Goal: Answer question/provide support

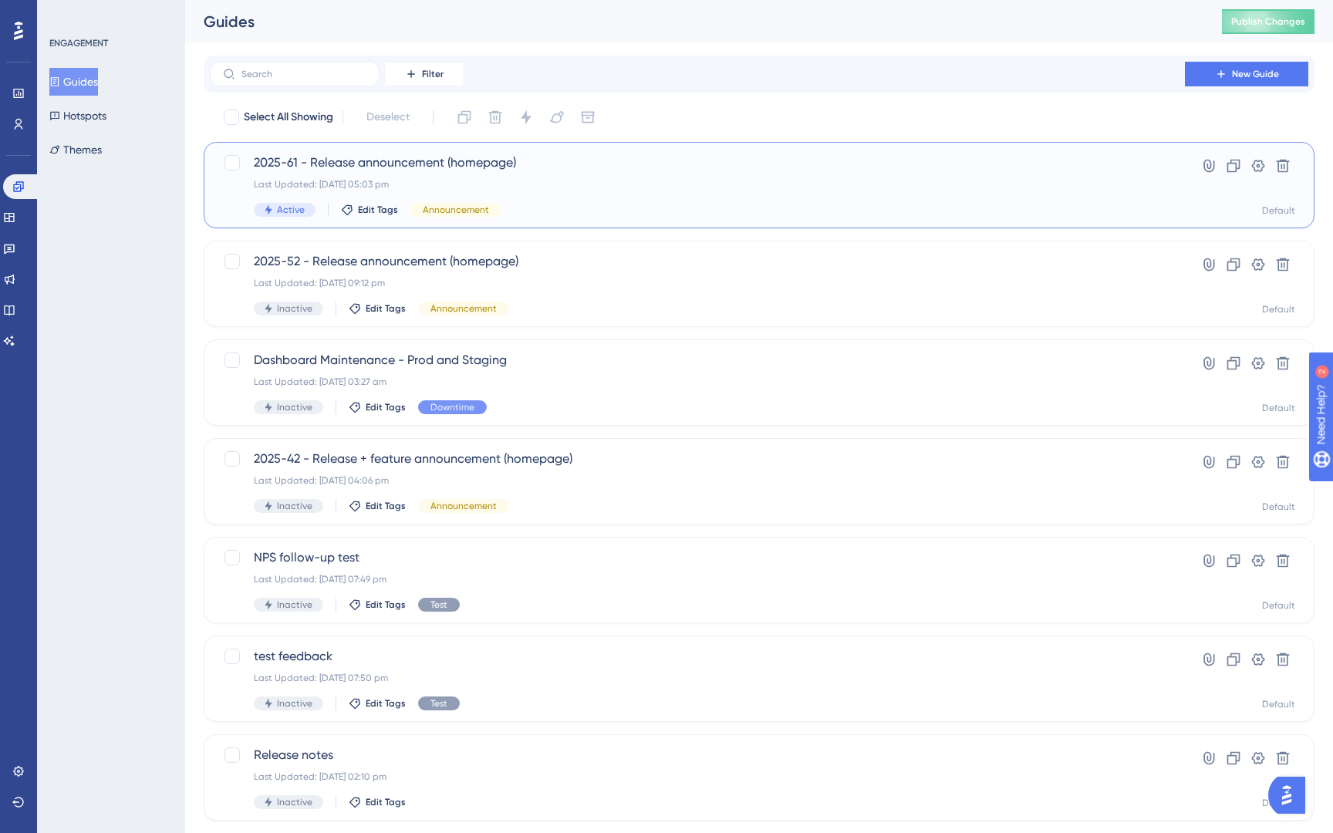
click at [588, 207] on div "Active Edit Tags Announcement" at bounding box center [697, 210] width 887 height 14
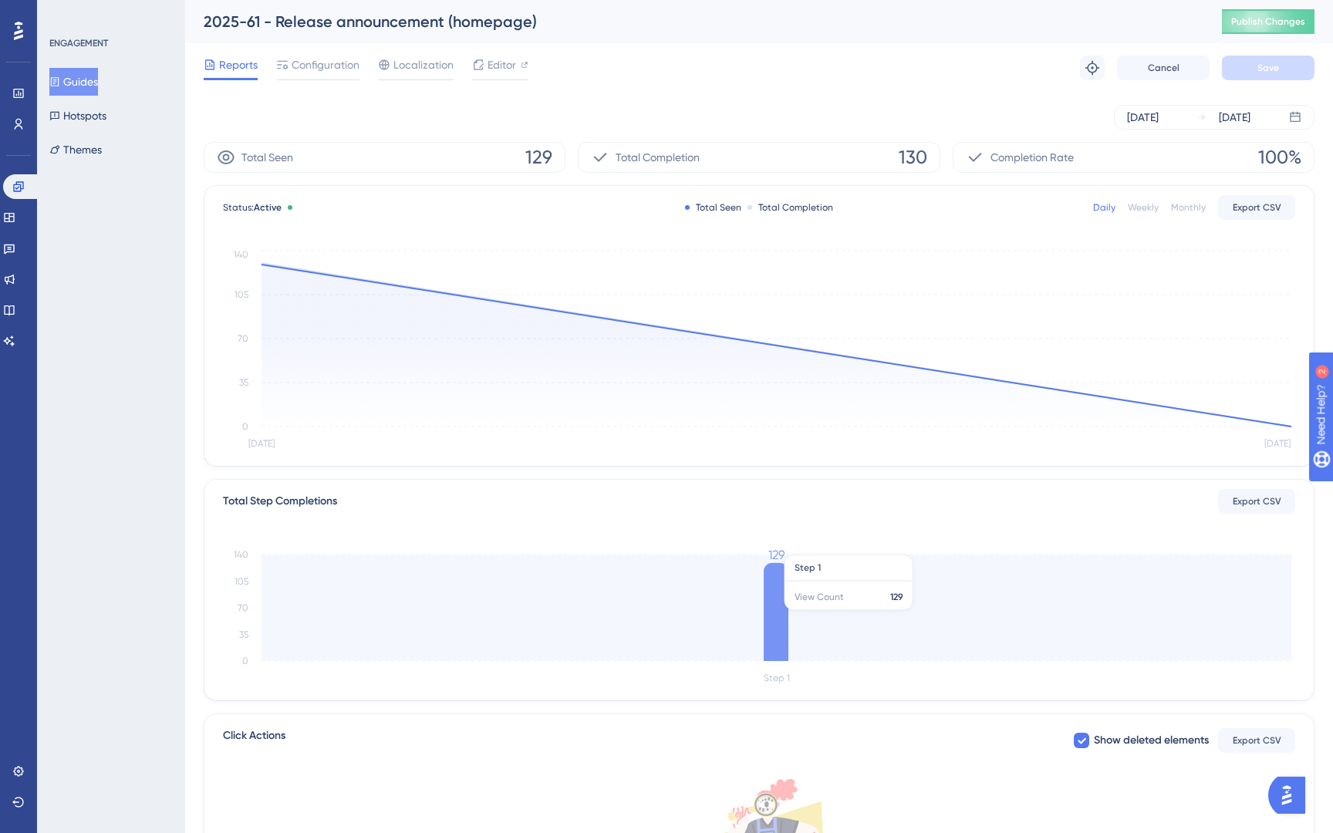
click at [773, 608] on icon at bounding box center [775, 612] width 25 height 98
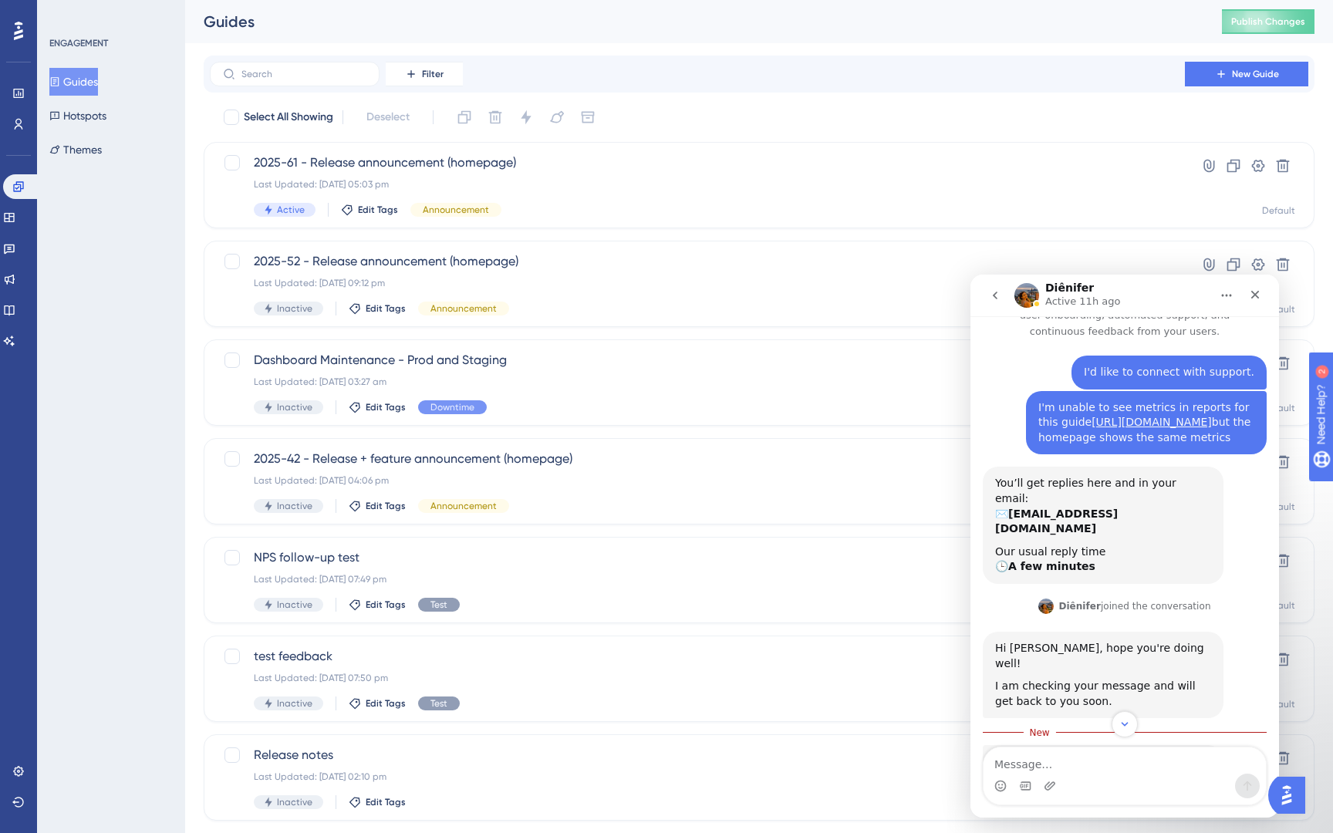
scroll to position [142, 0]
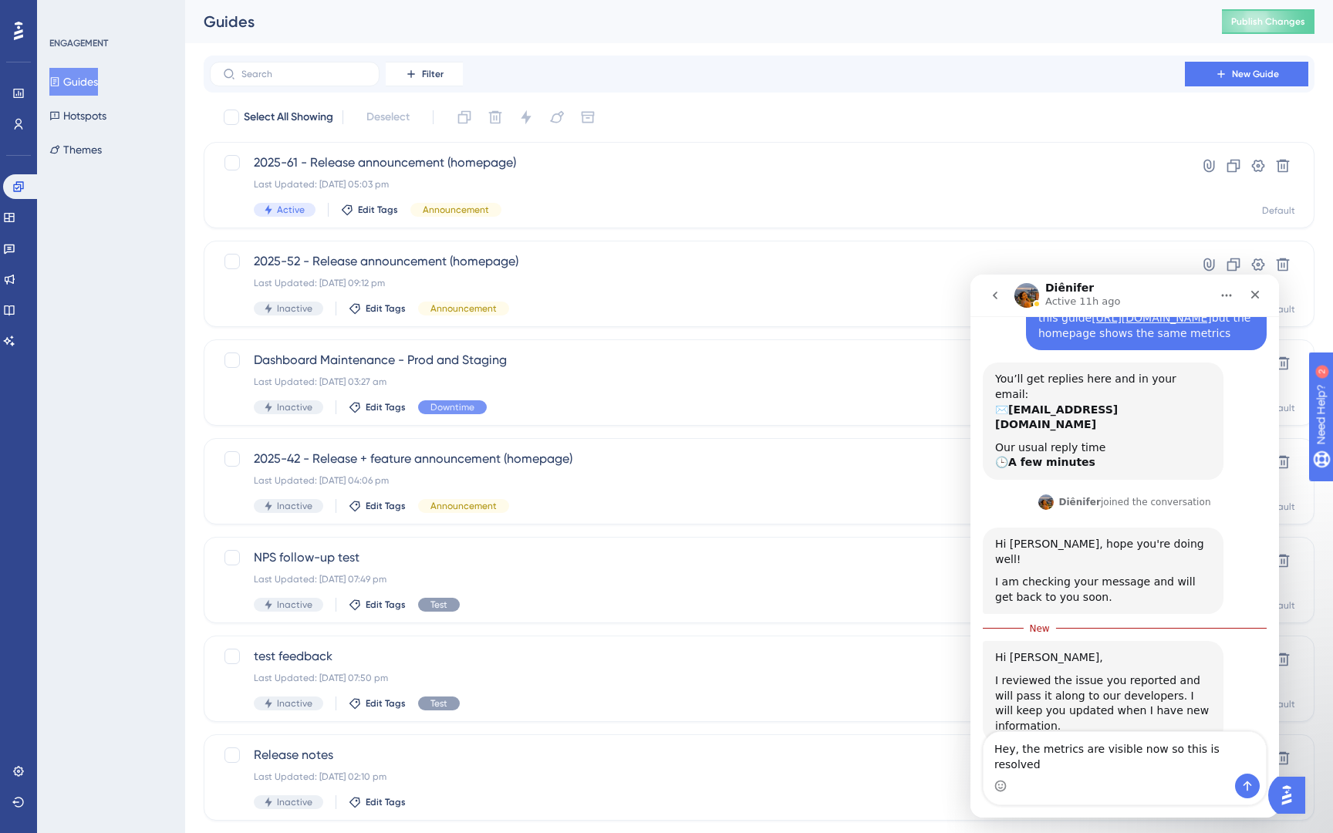
type textarea "Hey, the metrics are visible now so this is resolved"
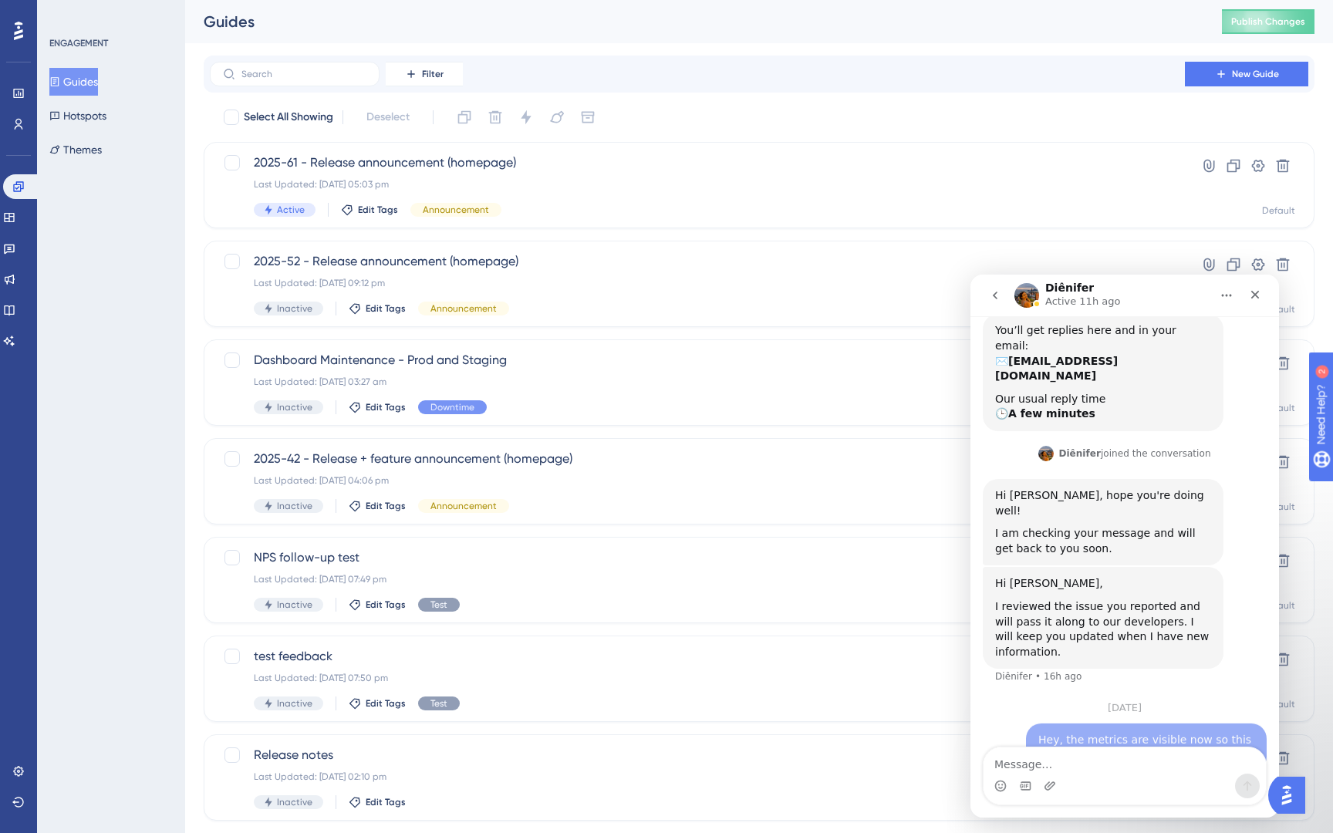
scroll to position [219, 0]
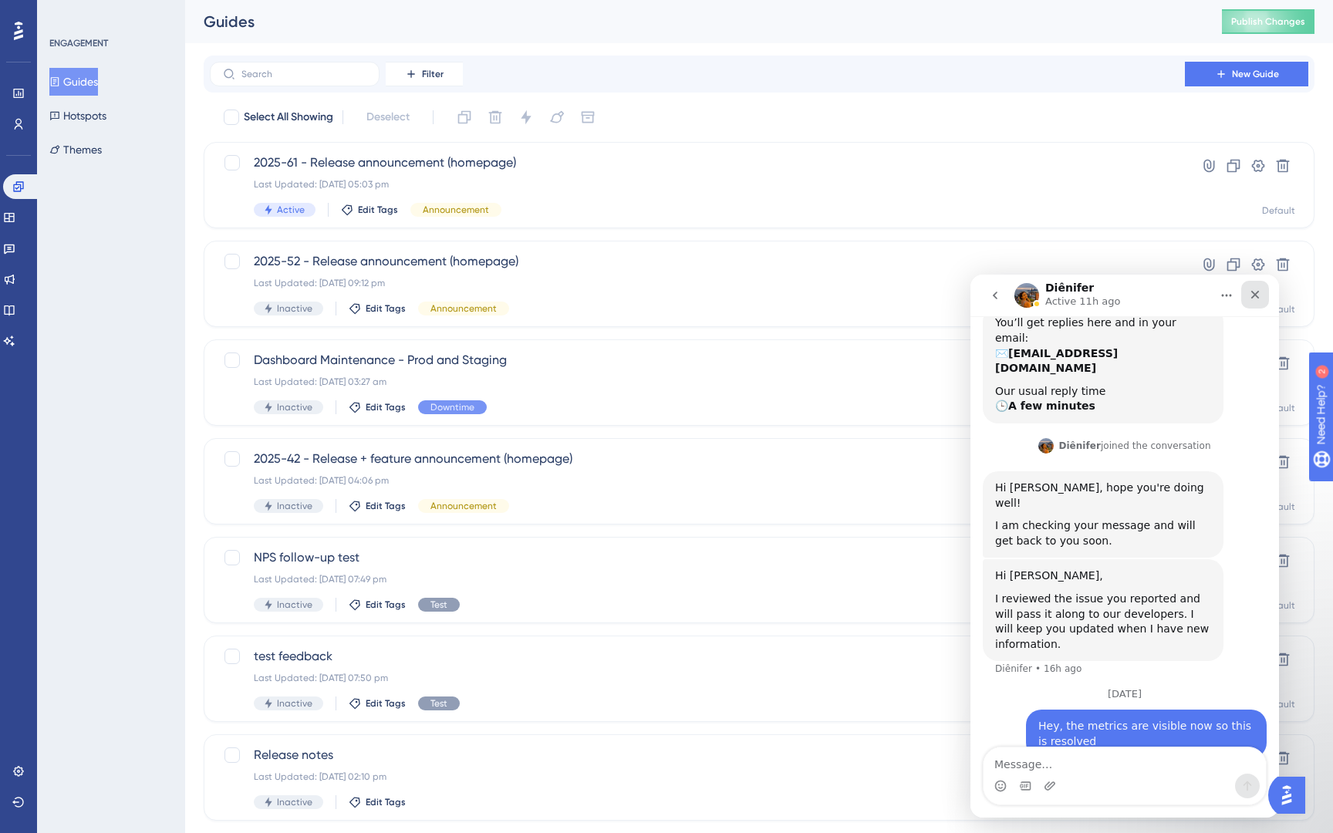
click at [1244, 299] on div "Close" at bounding box center [1255, 295] width 28 height 28
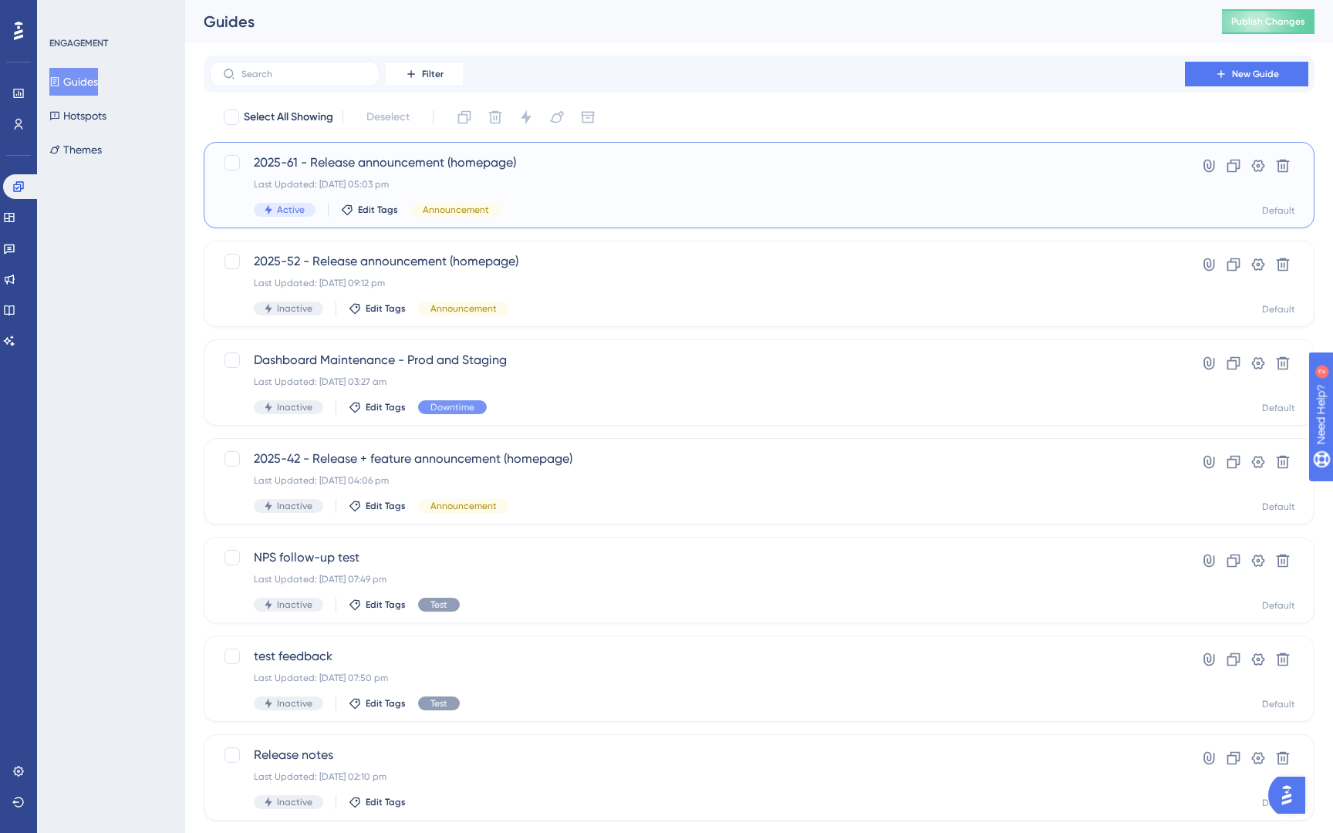
click at [787, 174] on div "2025-61 - Release announcement (homepage) Last Updated: [DATE] 05:03 pm Active …" at bounding box center [697, 184] width 887 height 63
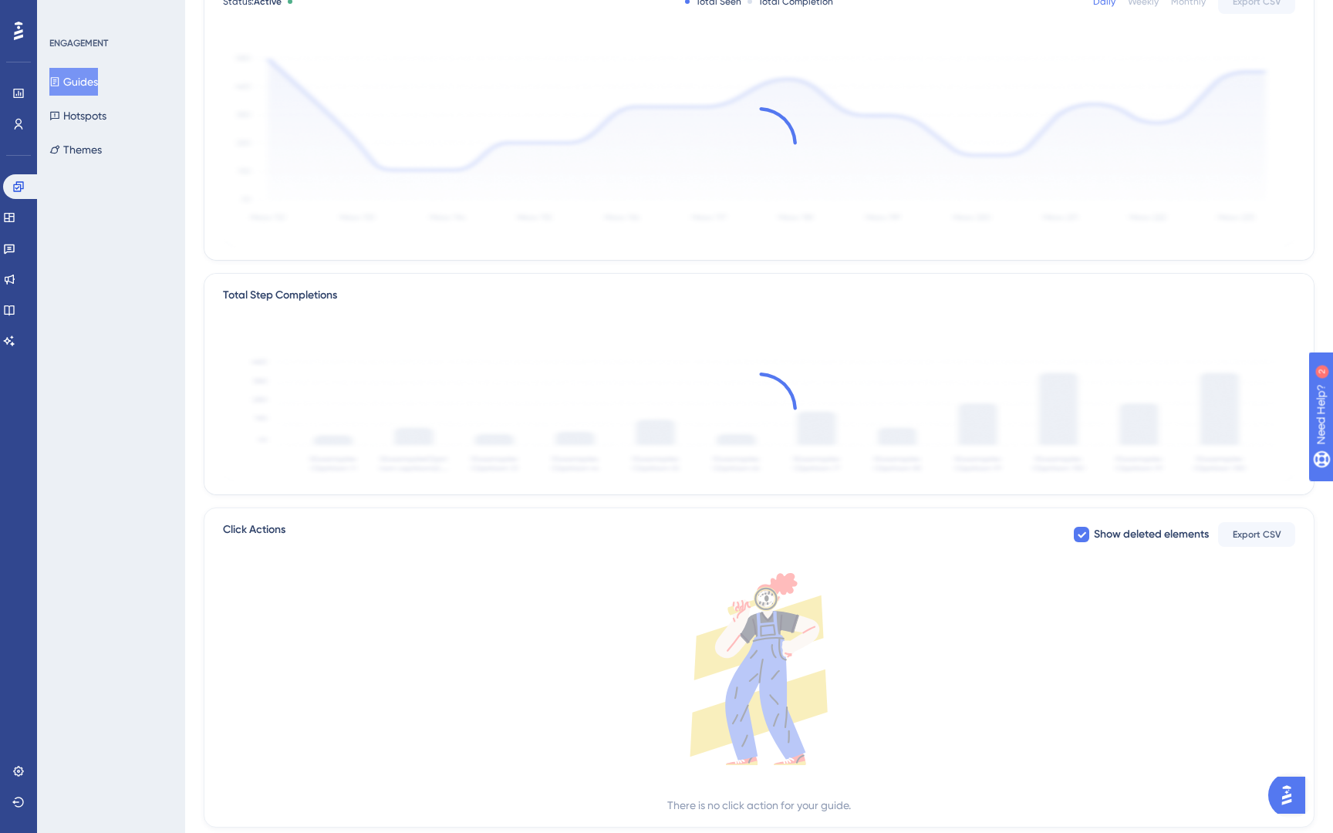
scroll to position [244, 0]
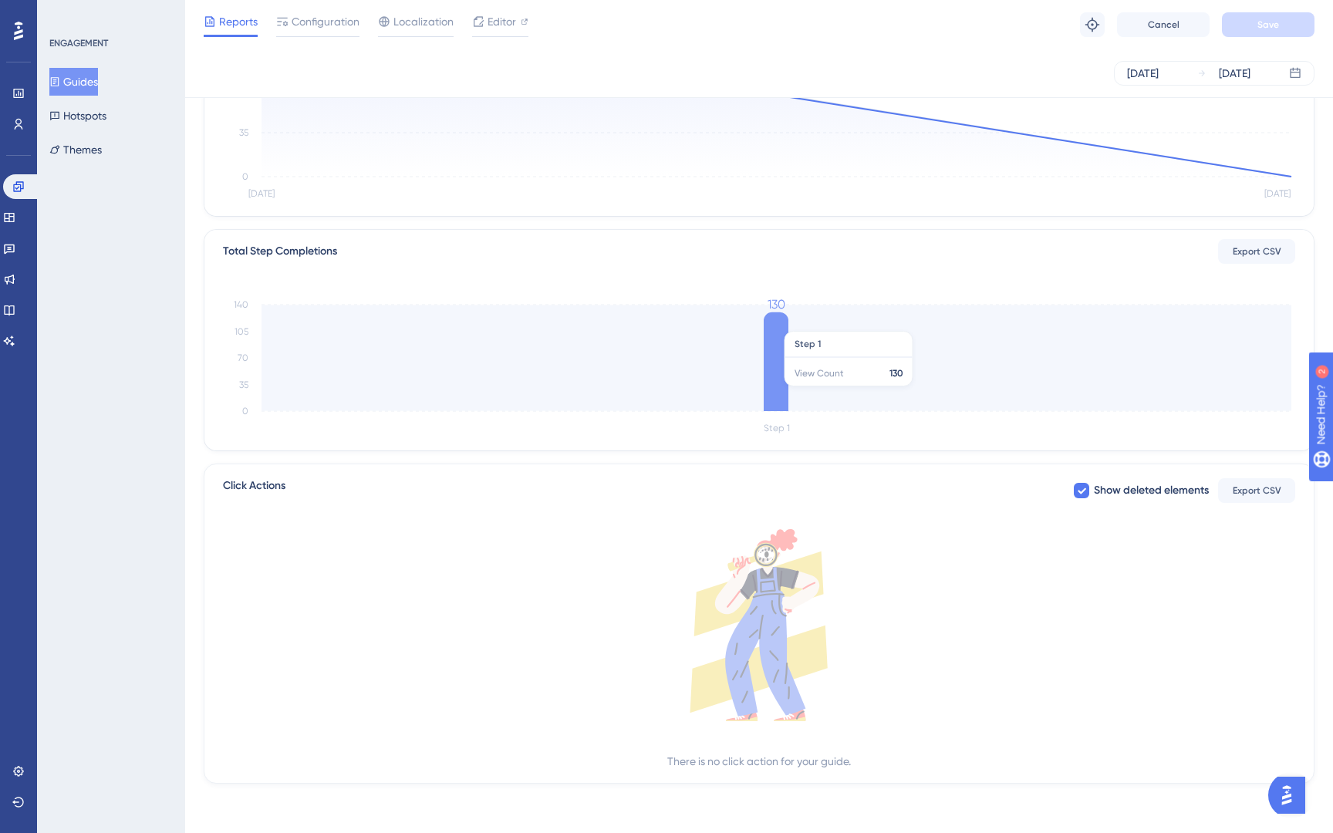
click at [784, 323] on icon at bounding box center [775, 361] width 25 height 99
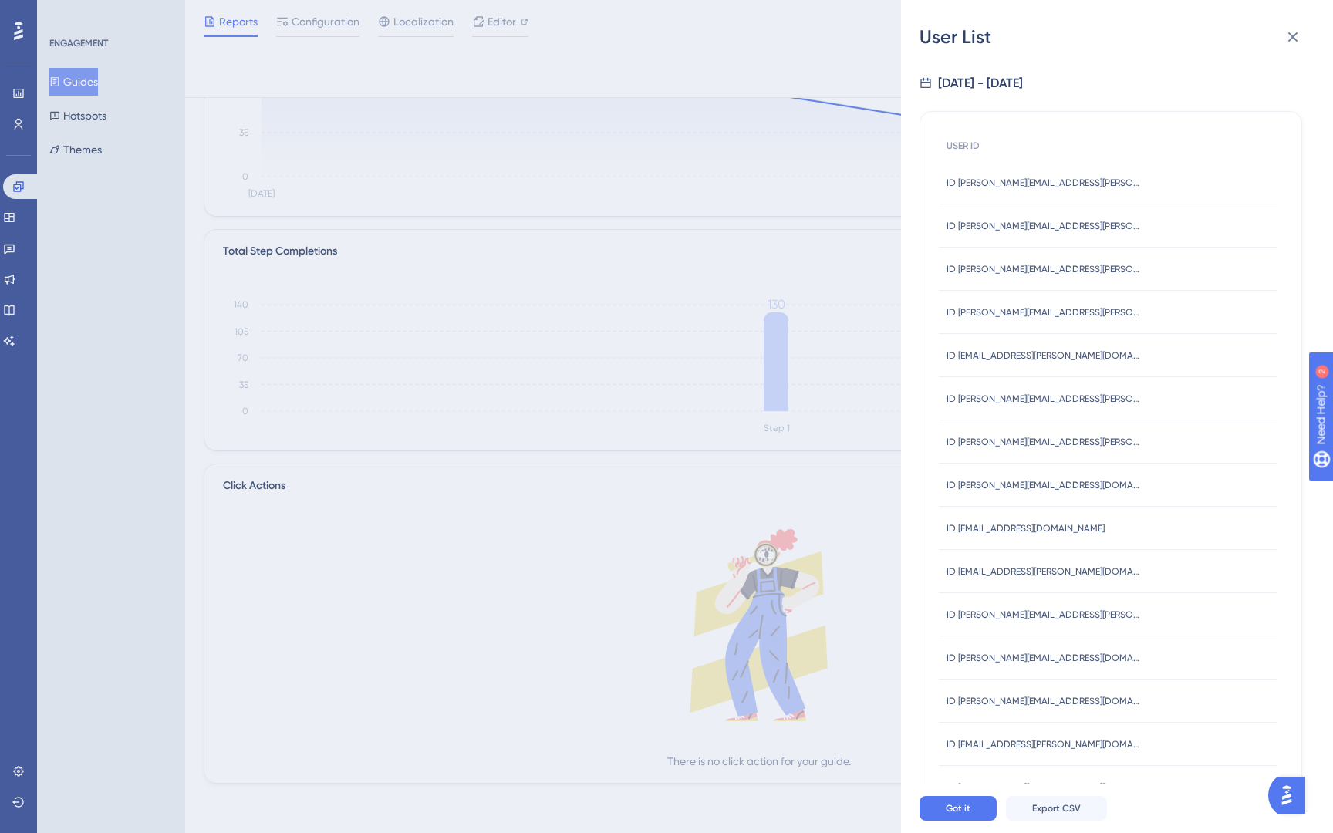
scroll to position [396, 0]
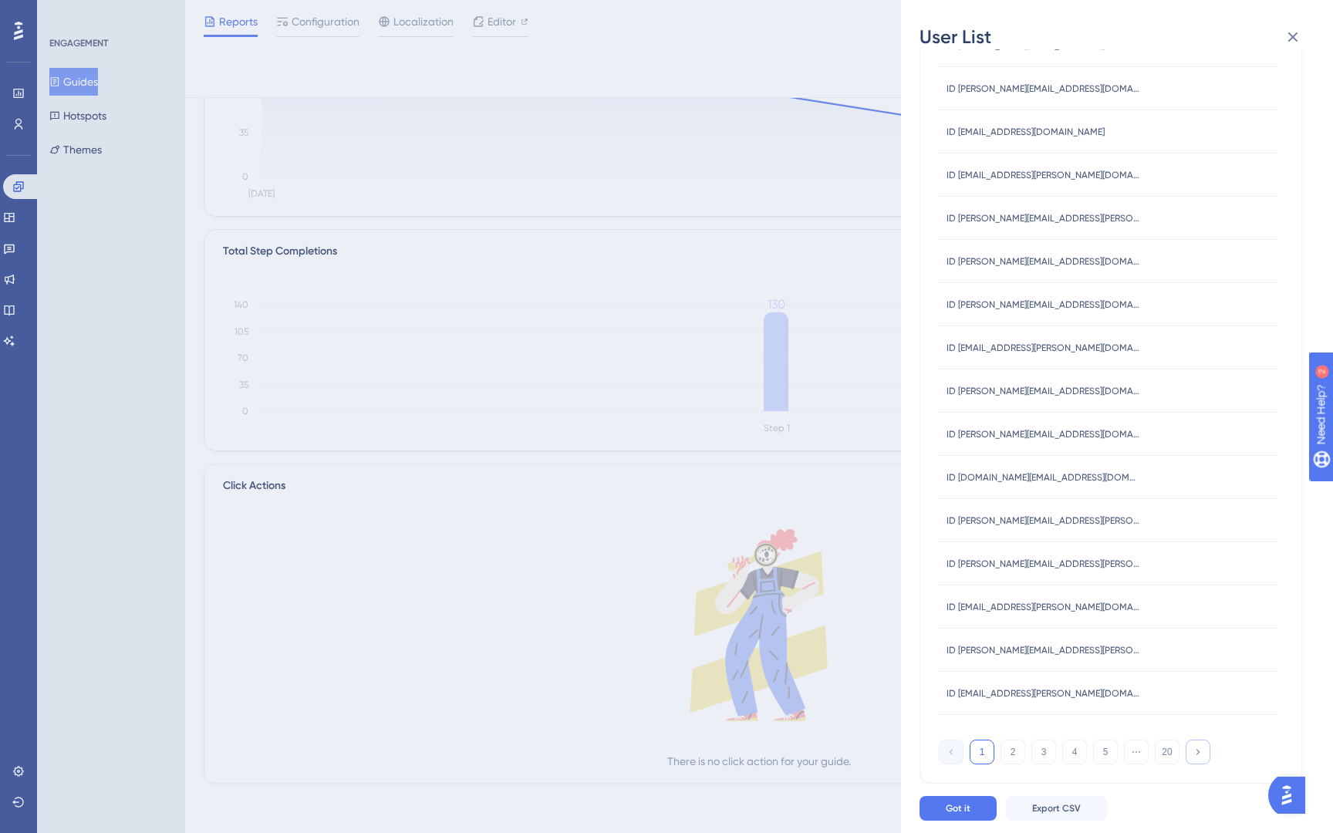
click at [1198, 750] on icon at bounding box center [1197, 751] width 10 height 10
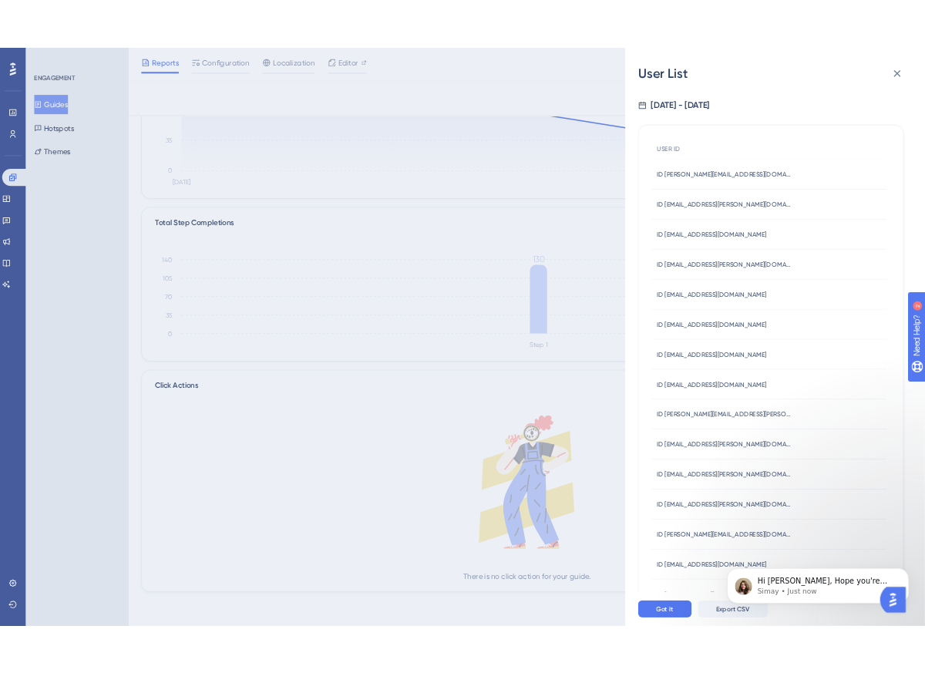
scroll to position [331, 0]
